Goal: Task Accomplishment & Management: Complete application form

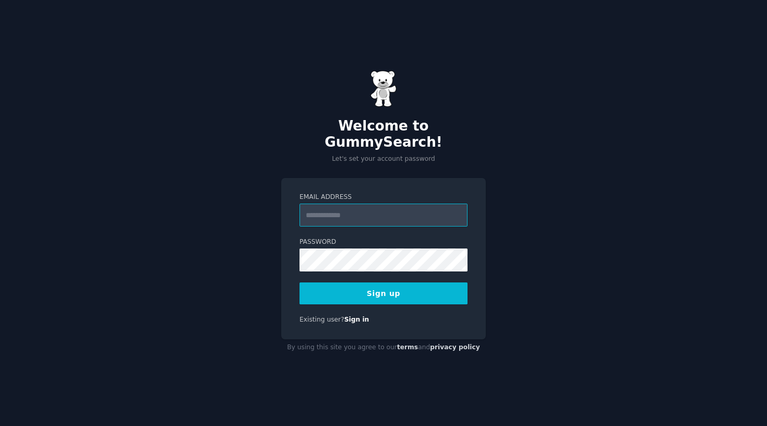
type input "**********"
click at [254, 287] on div "**********" at bounding box center [383, 213] width 767 height 426
click at [373, 283] on button "Sign up" at bounding box center [384, 293] width 168 height 22
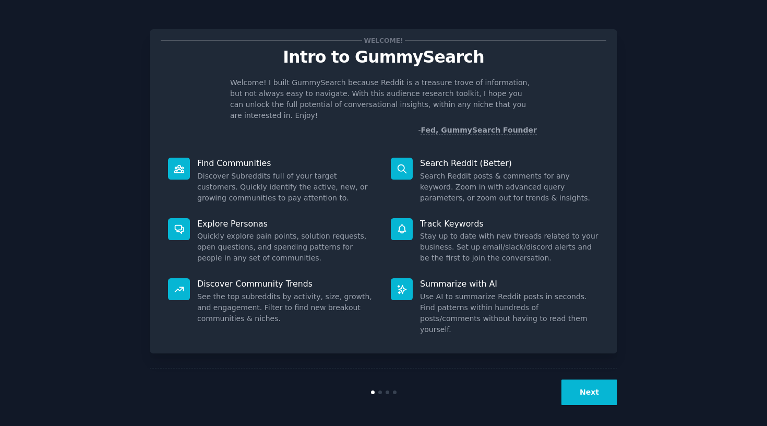
click at [580, 382] on button "Next" at bounding box center [590, 393] width 56 height 26
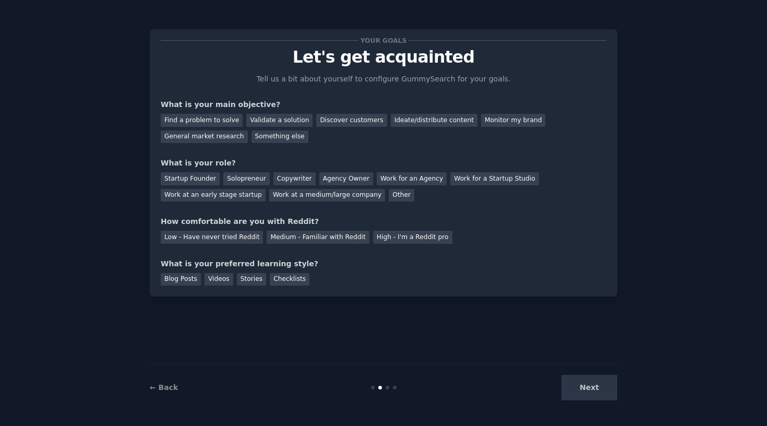
click at [588, 383] on div "Next" at bounding box center [539, 388] width 156 height 26
click at [577, 398] on div "Next" at bounding box center [539, 388] width 156 height 26
click at [229, 238] on div "Low - Have never tried Reddit" at bounding box center [212, 237] width 102 height 13
click at [401, 239] on div "High - I'm a Reddit pro" at bounding box center [412, 237] width 79 height 13
click at [212, 177] on div "Startup Founder" at bounding box center [190, 178] width 59 height 13
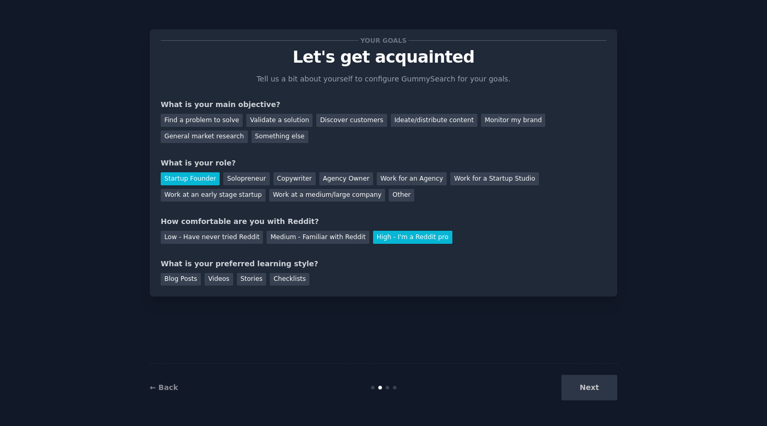
click at [237, 187] on div "Startup Founder Solopreneur Copywriter Agency Owner Work for an Agency Work for…" at bounding box center [384, 185] width 446 height 33
click at [239, 190] on div "Work at an early stage startup" at bounding box center [213, 195] width 105 height 13
click at [389, 198] on div "Other" at bounding box center [402, 195] width 26 height 13
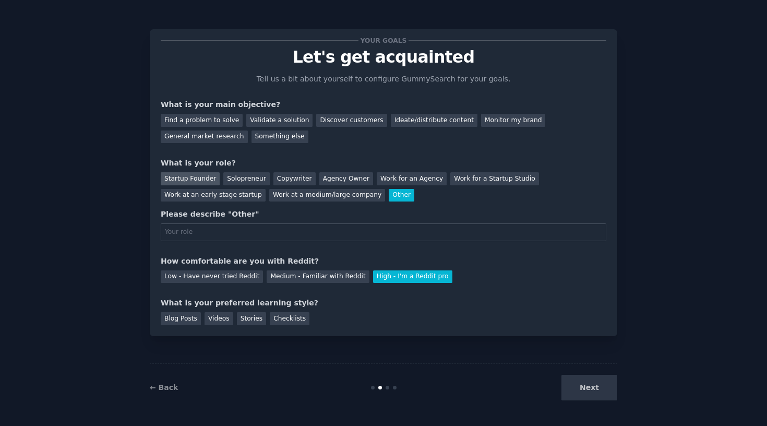
click at [200, 176] on div "Startup Founder" at bounding box center [190, 178] width 59 height 13
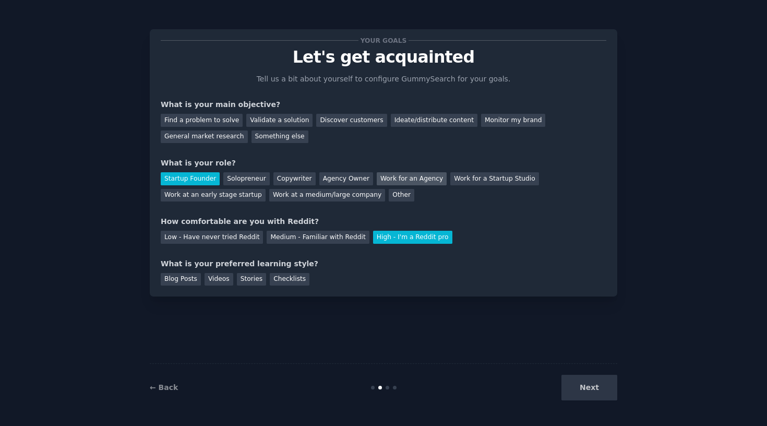
click at [407, 181] on div "Work for an Agency" at bounding box center [412, 178] width 70 height 13
click at [213, 120] on div "Find a problem to solve" at bounding box center [202, 120] width 82 height 13
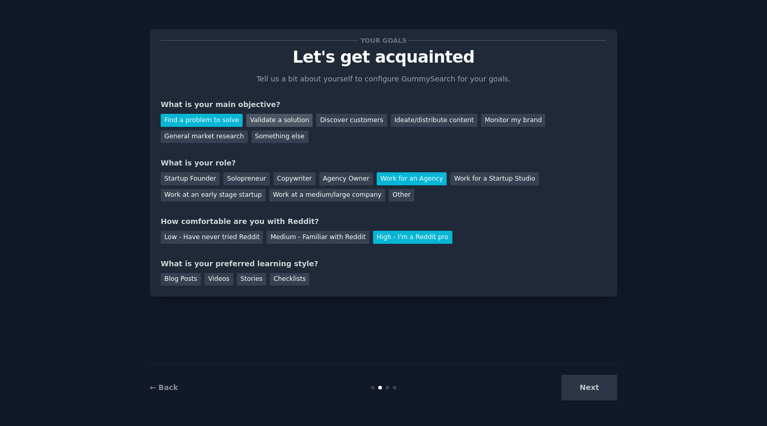
click at [268, 120] on div "Validate a solution" at bounding box center [279, 120] width 66 height 13
click at [348, 123] on div "Discover customers" at bounding box center [351, 120] width 70 height 13
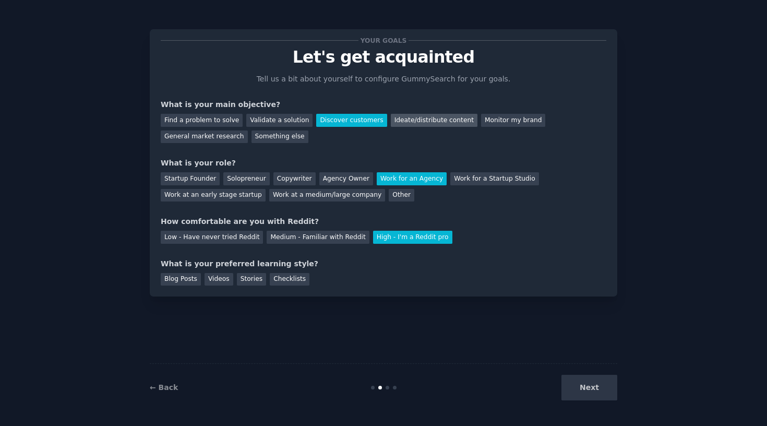
click at [406, 123] on div "Ideate/distribute content" at bounding box center [434, 120] width 87 height 13
click at [195, 277] on div "Blog Posts" at bounding box center [181, 279] width 40 height 13
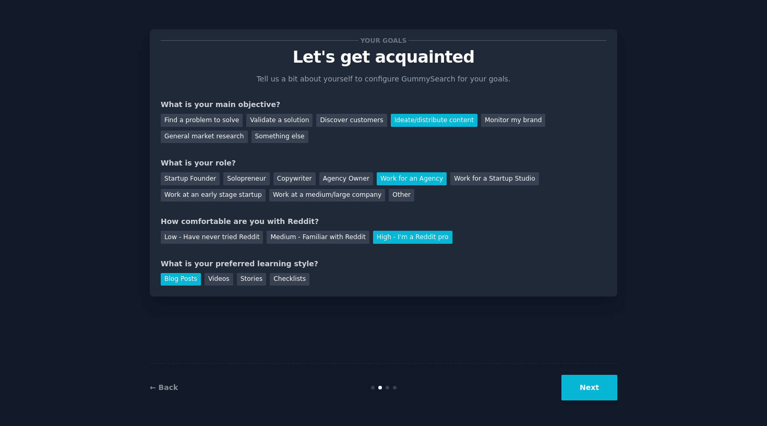
click at [597, 387] on button "Next" at bounding box center [590, 388] width 56 height 26
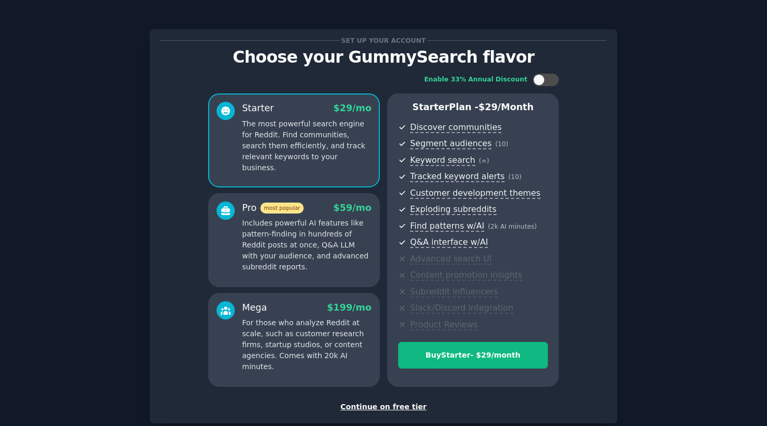
click at [382, 405] on div "Continue on free tier" at bounding box center [384, 406] width 446 height 11
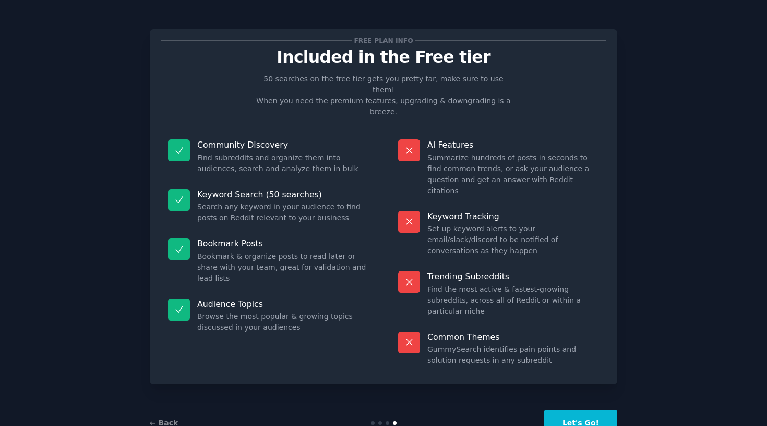
click at [582, 410] on button "Let's Go!" at bounding box center [580, 423] width 73 height 26
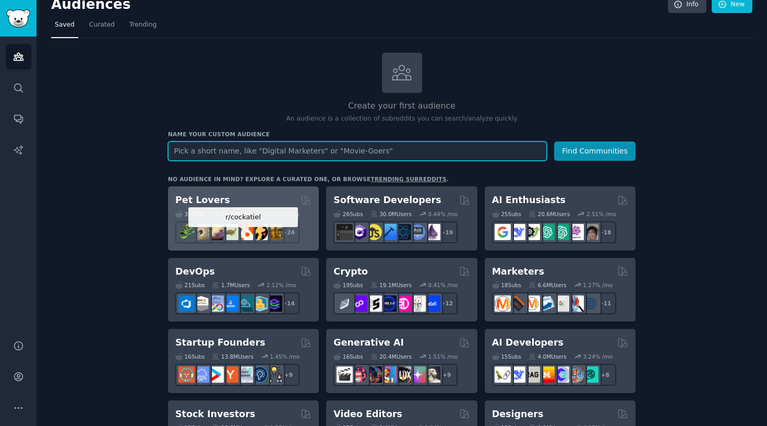
scroll to position [24, 0]
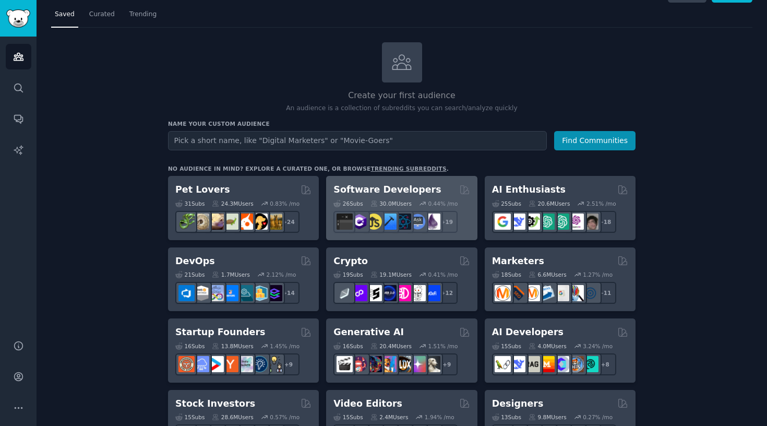
click at [419, 189] on h2 "Software Developers" at bounding box center [388, 189] width 108 height 13
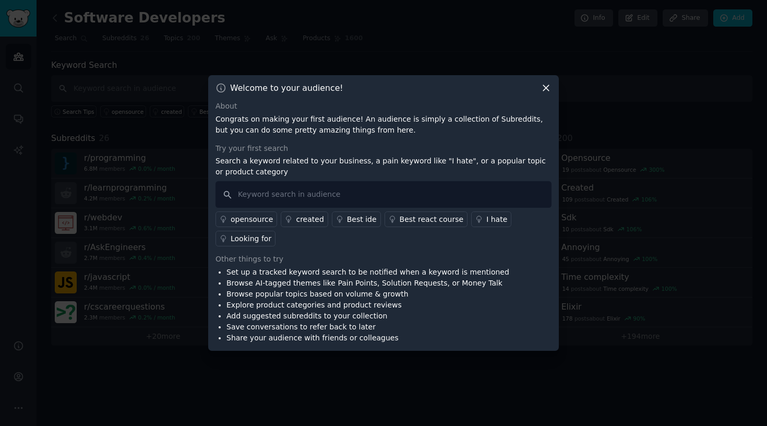
click at [547, 88] on icon at bounding box center [546, 89] width 6 height 6
